Goal: Transaction & Acquisition: Book appointment/travel/reservation

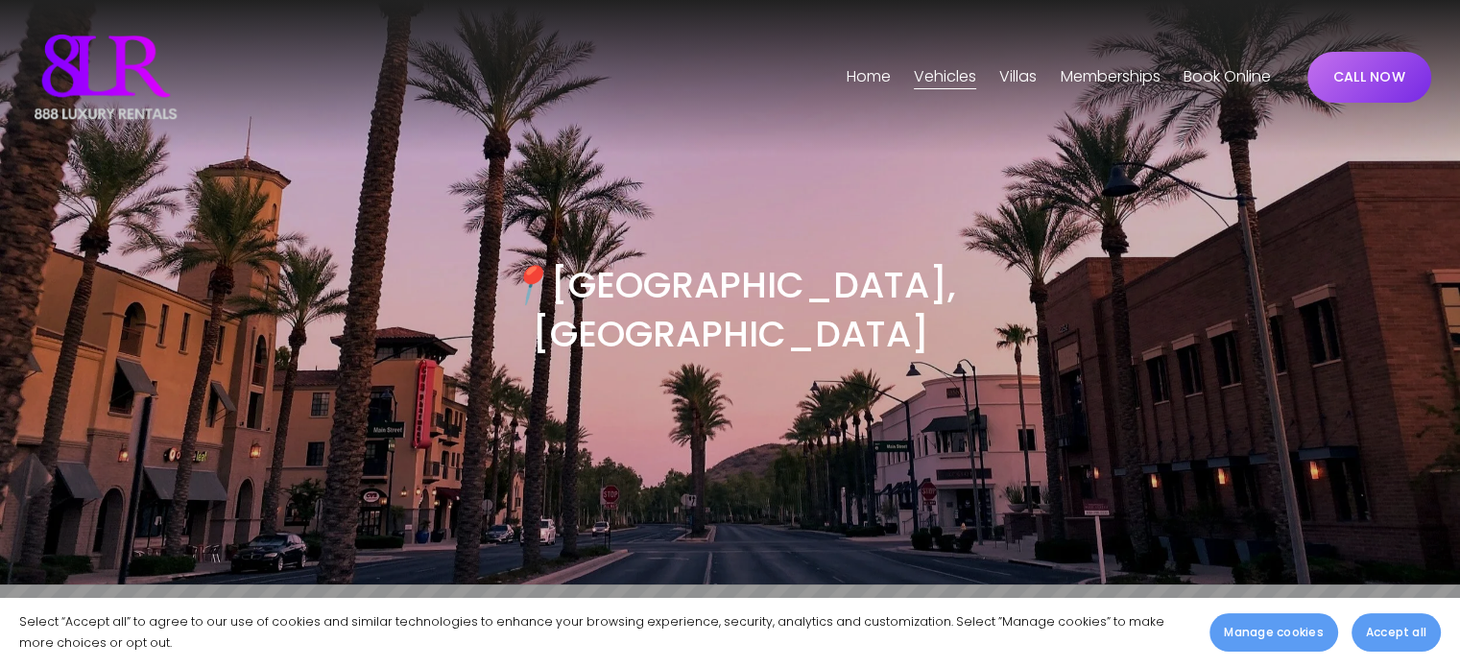
click at [1388, 632] on span "Accept all" at bounding box center [1396, 632] width 60 height 17
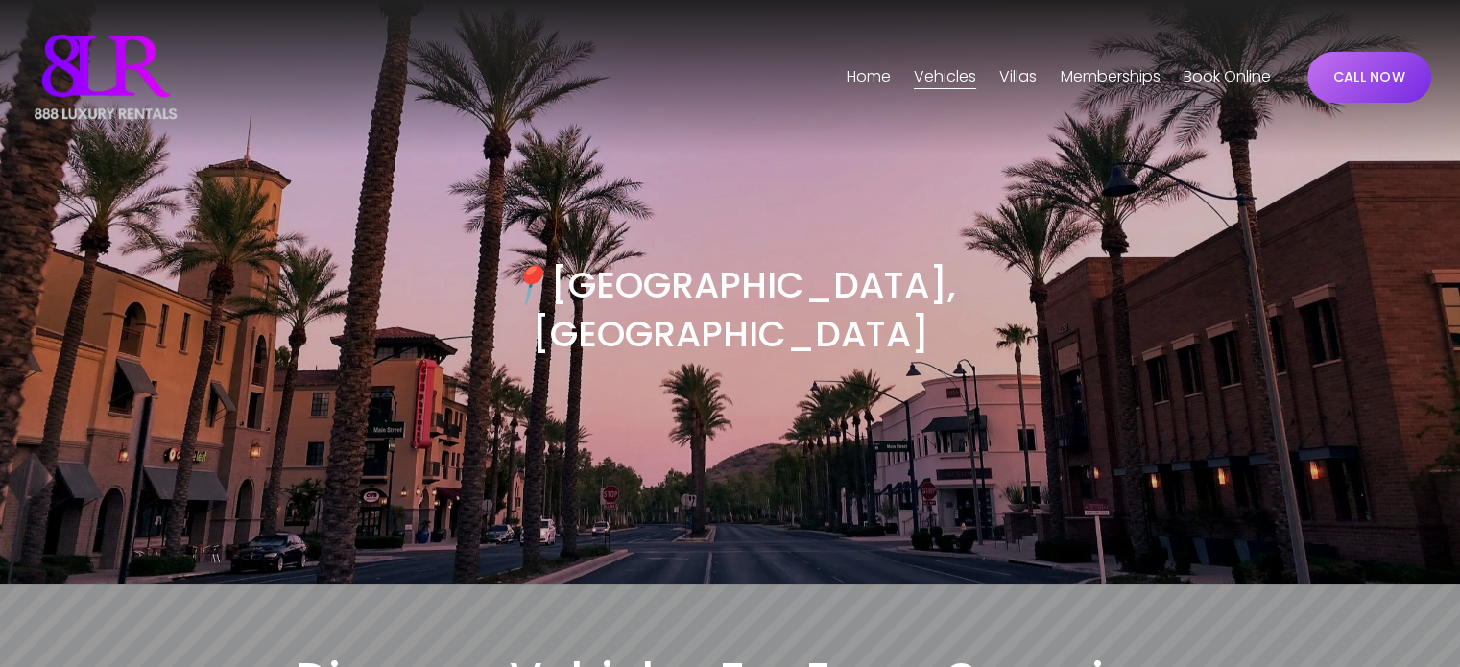
click at [0, 0] on span "Phoenix" at bounding box center [0, 0] width 0 height 0
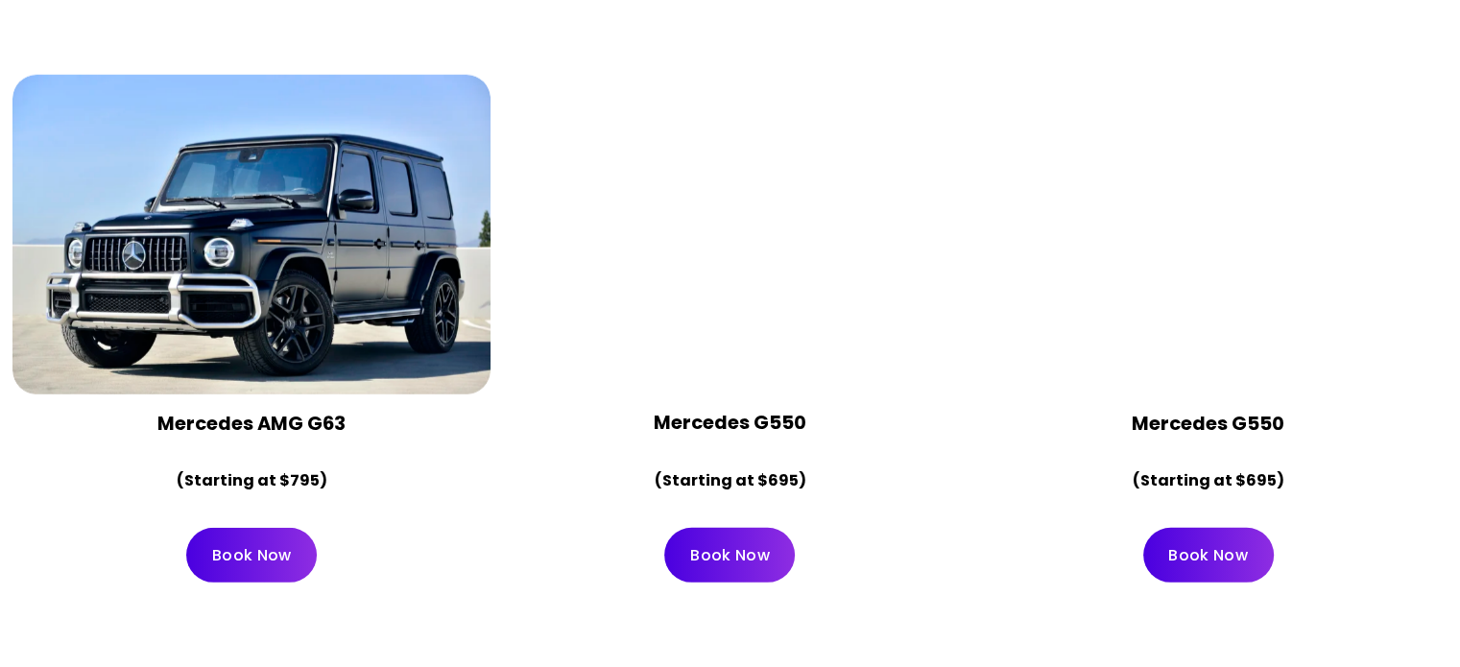
scroll to position [5379, 0]
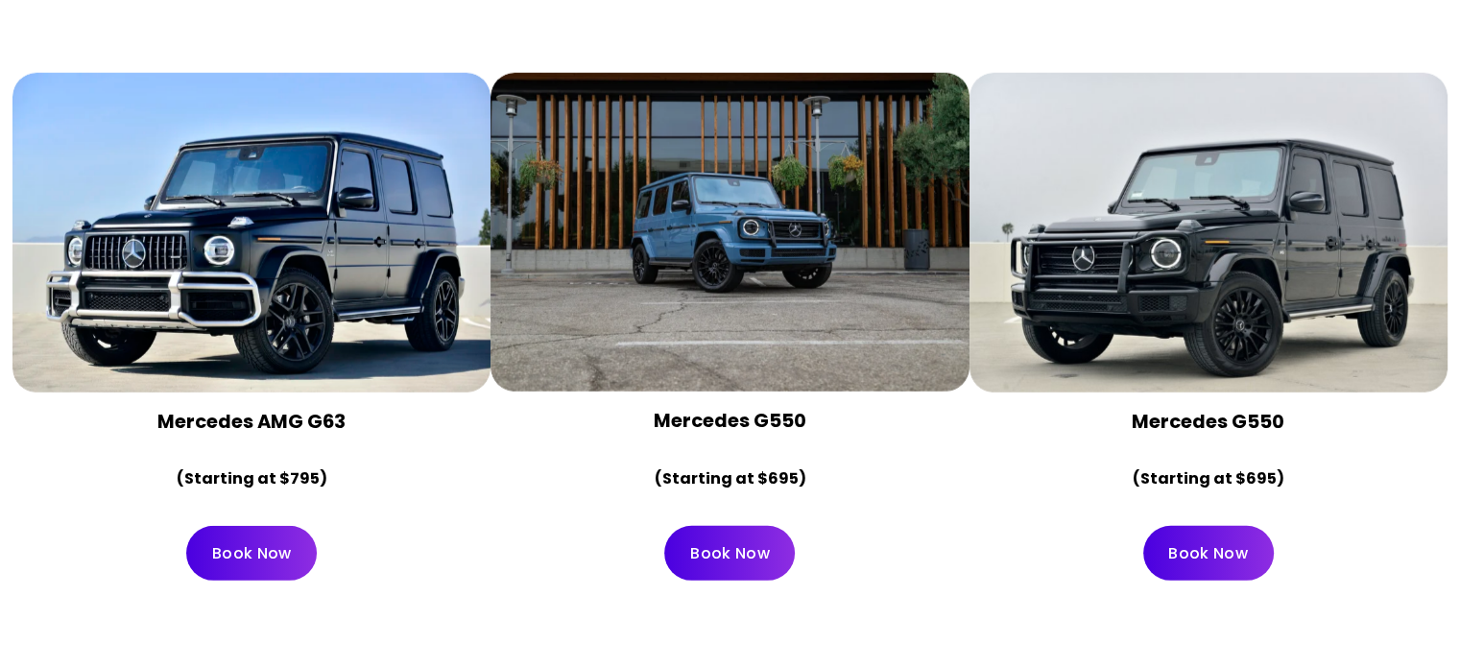
click at [789, 194] on div at bounding box center [730, 232] width 478 height 319
click at [744, 526] on link "Book Now" at bounding box center [729, 553] width 131 height 55
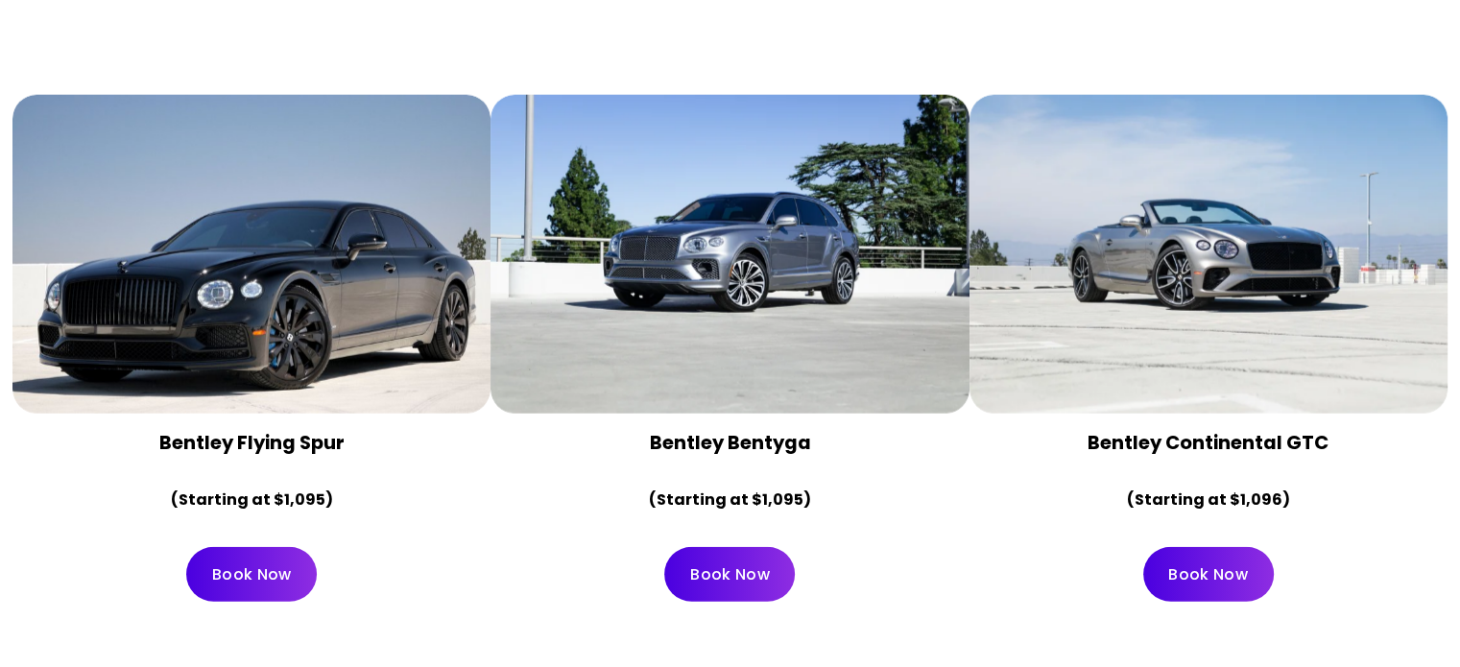
scroll to position [4730, 0]
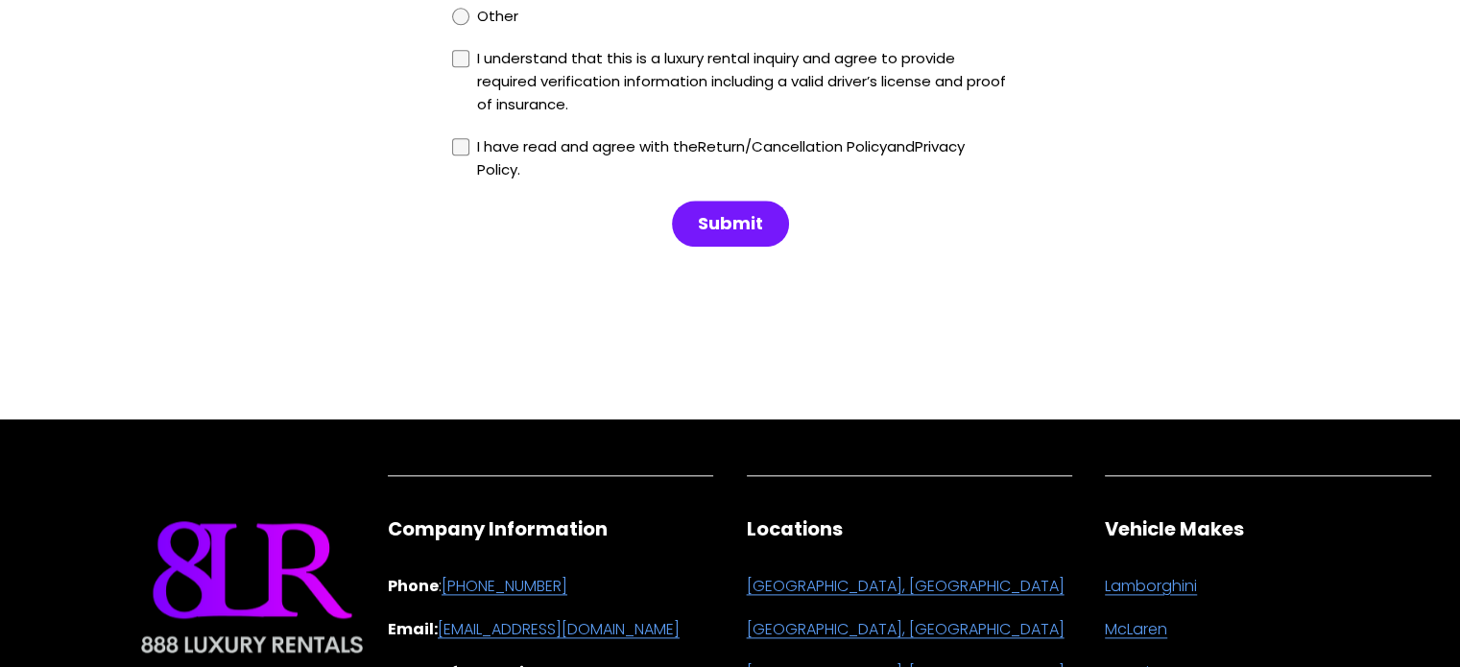
scroll to position [2520, 0]
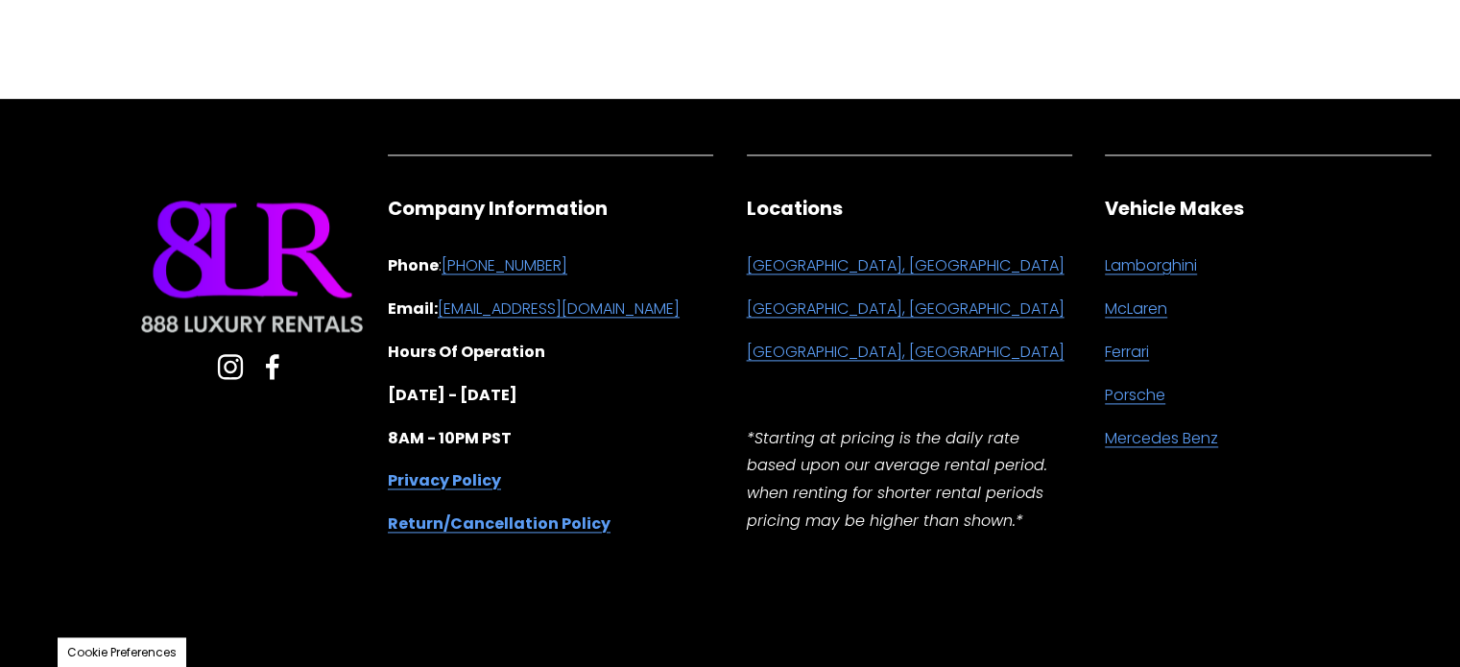
click at [230, 370] on use "Instagram" at bounding box center [231, 367] width 54 height 54
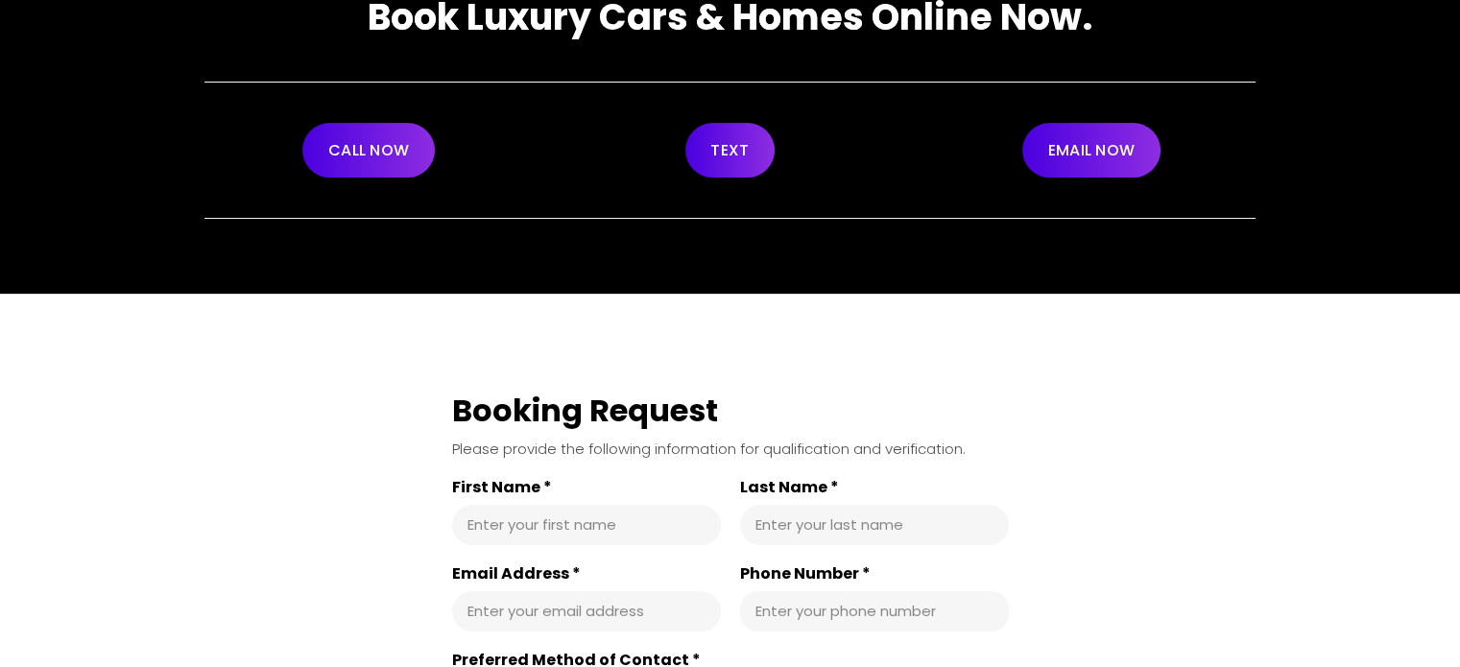
scroll to position [0, 0]
